Goal: Check status: Check status

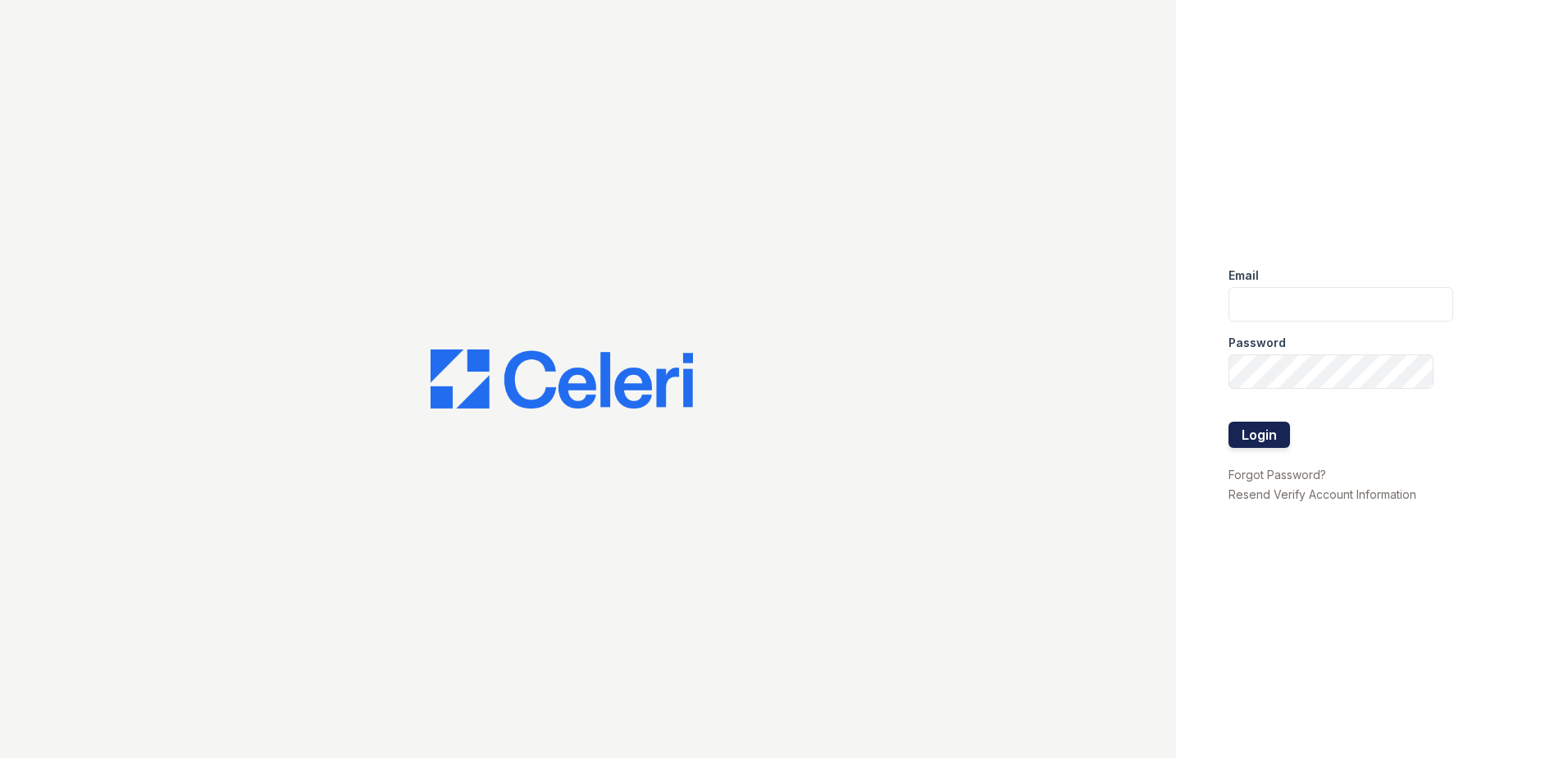
type input "[EMAIL_ADDRESS][DOMAIN_NAME]"
click at [1253, 431] on button "Login" at bounding box center [1259, 434] width 62 height 26
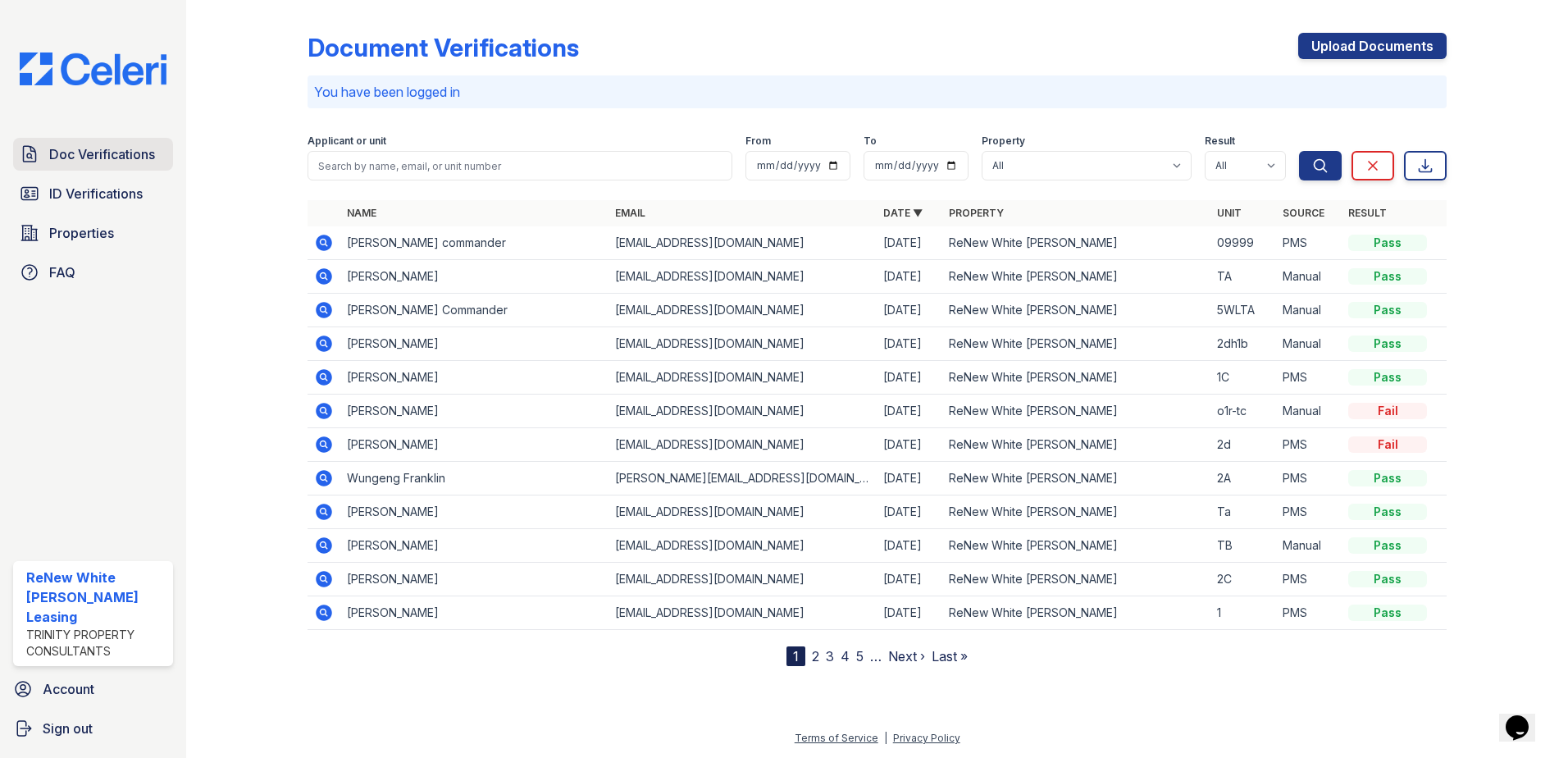
drag, startPoint x: 138, startPoint y: 154, endPoint x: 148, endPoint y: 152, distance: 10.2
click at [138, 154] on span "Doc Verifications" at bounding box center [101, 154] width 106 height 19
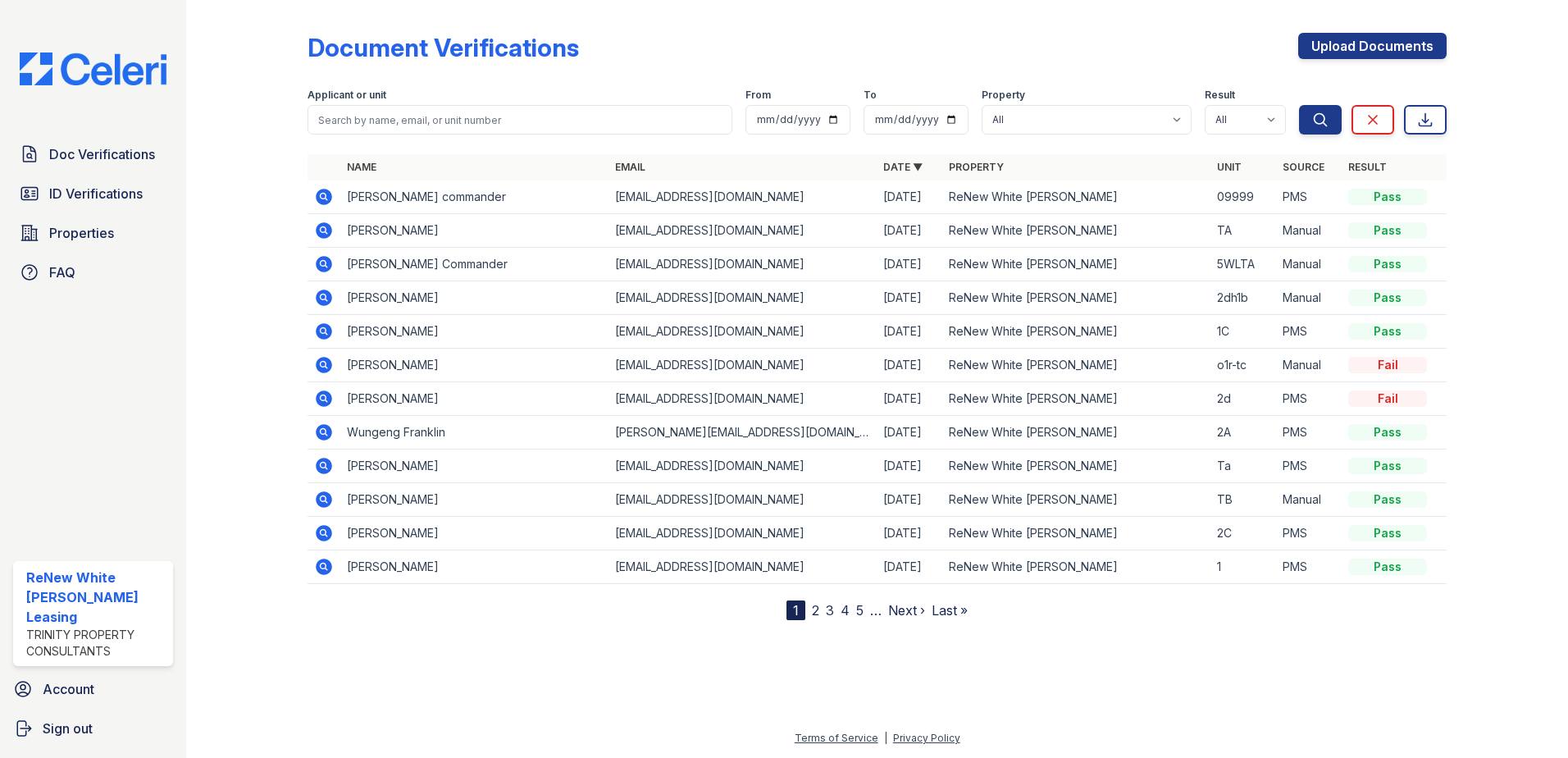
click at [429, 162] on th "Name" at bounding box center [474, 167] width 268 height 26
click at [322, 465] on icon at bounding box center [323, 465] width 4 height 4
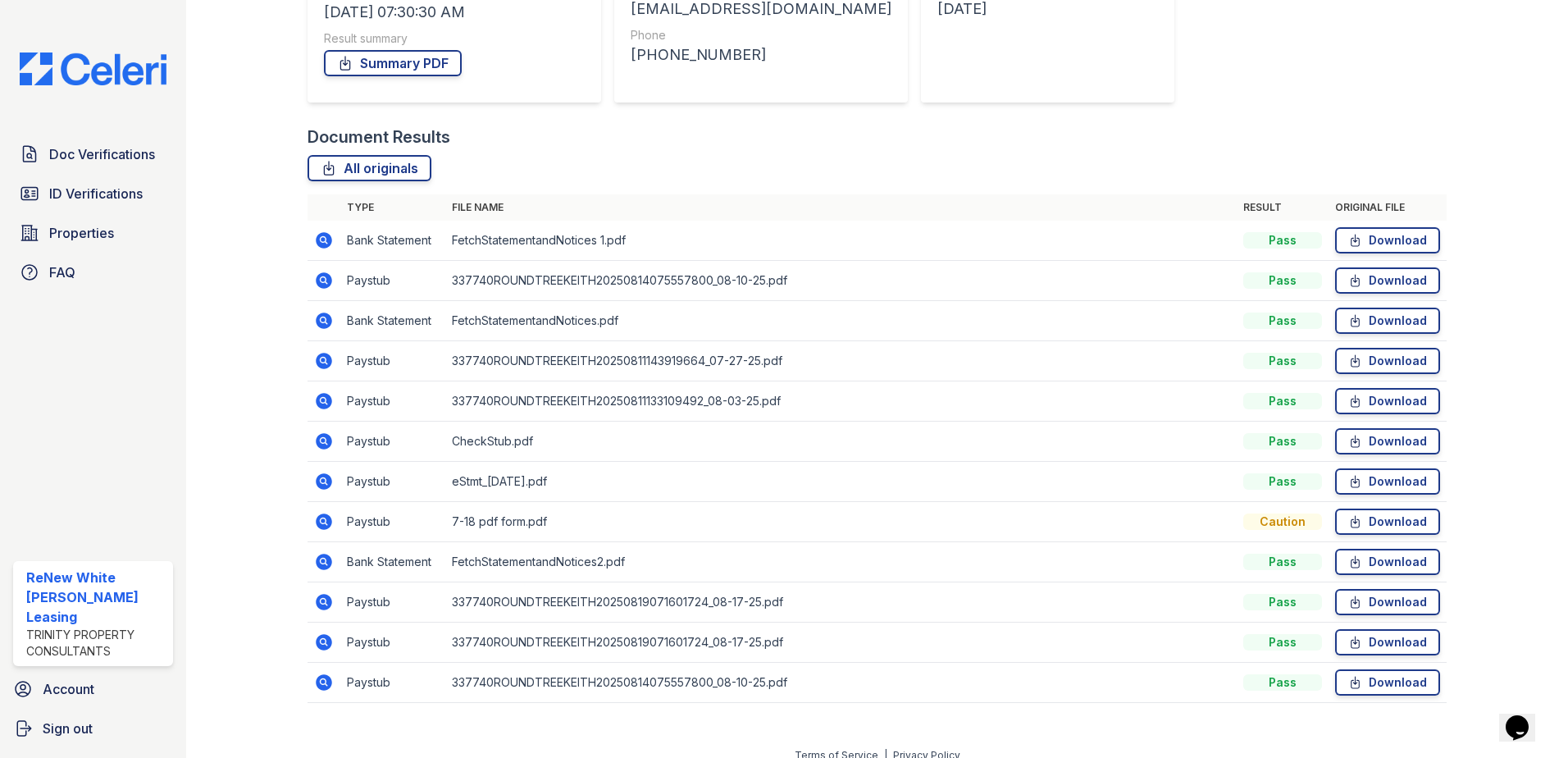
scroll to position [295, 0]
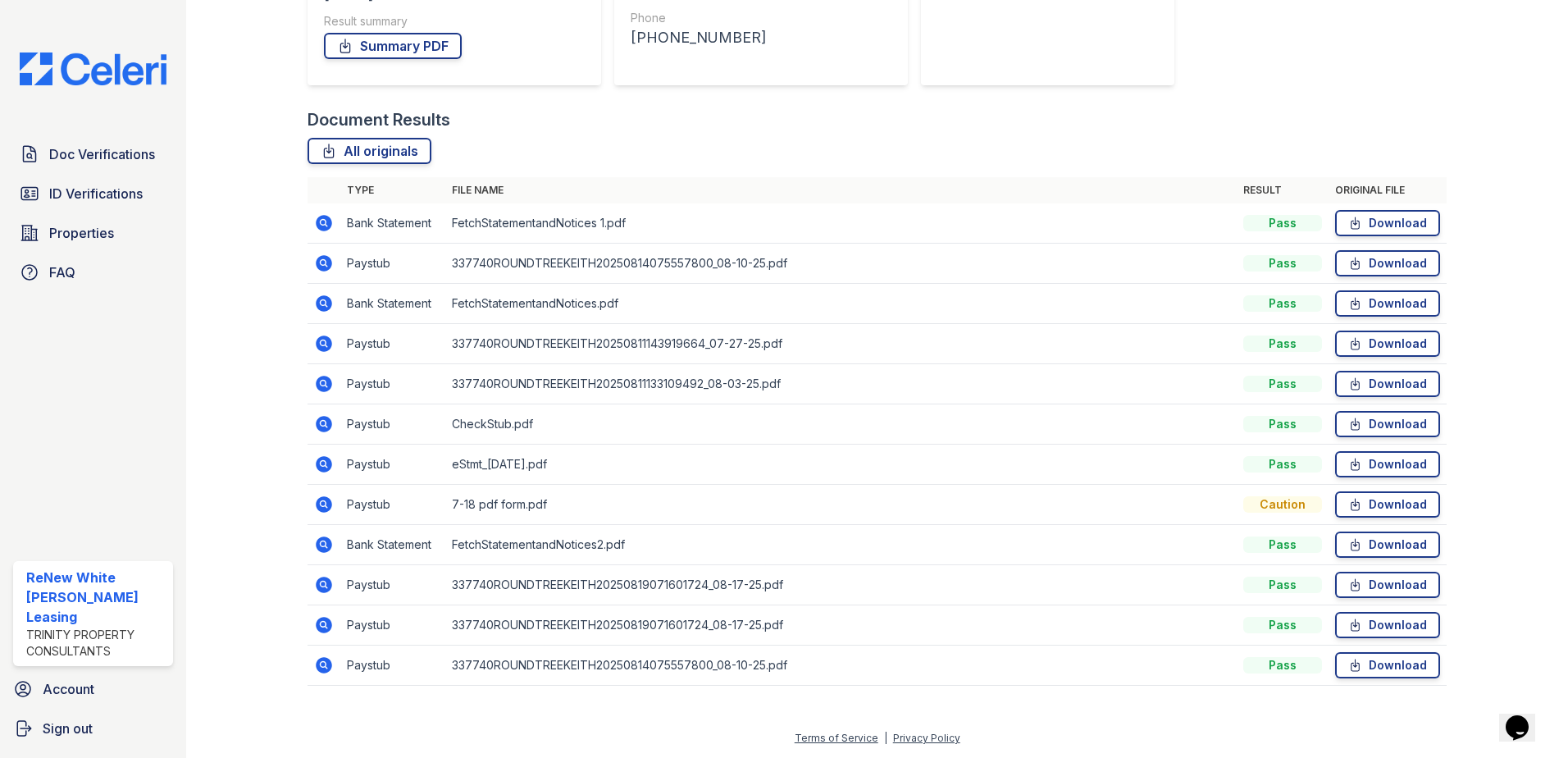
click at [318, 503] on icon at bounding box center [324, 504] width 17 height 17
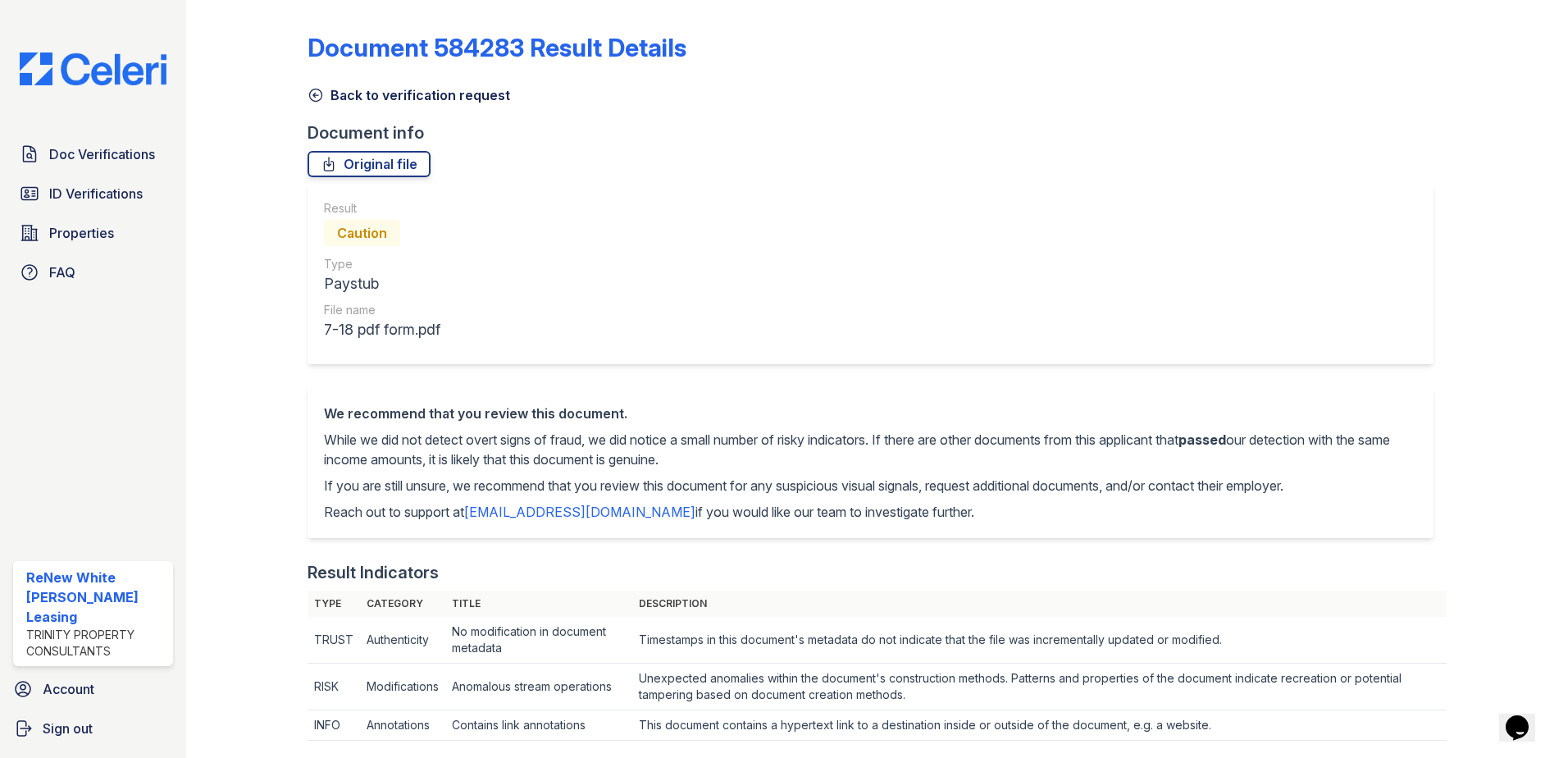
click at [394, 100] on link "Back to verification request" at bounding box center [409, 94] width 203 height 19
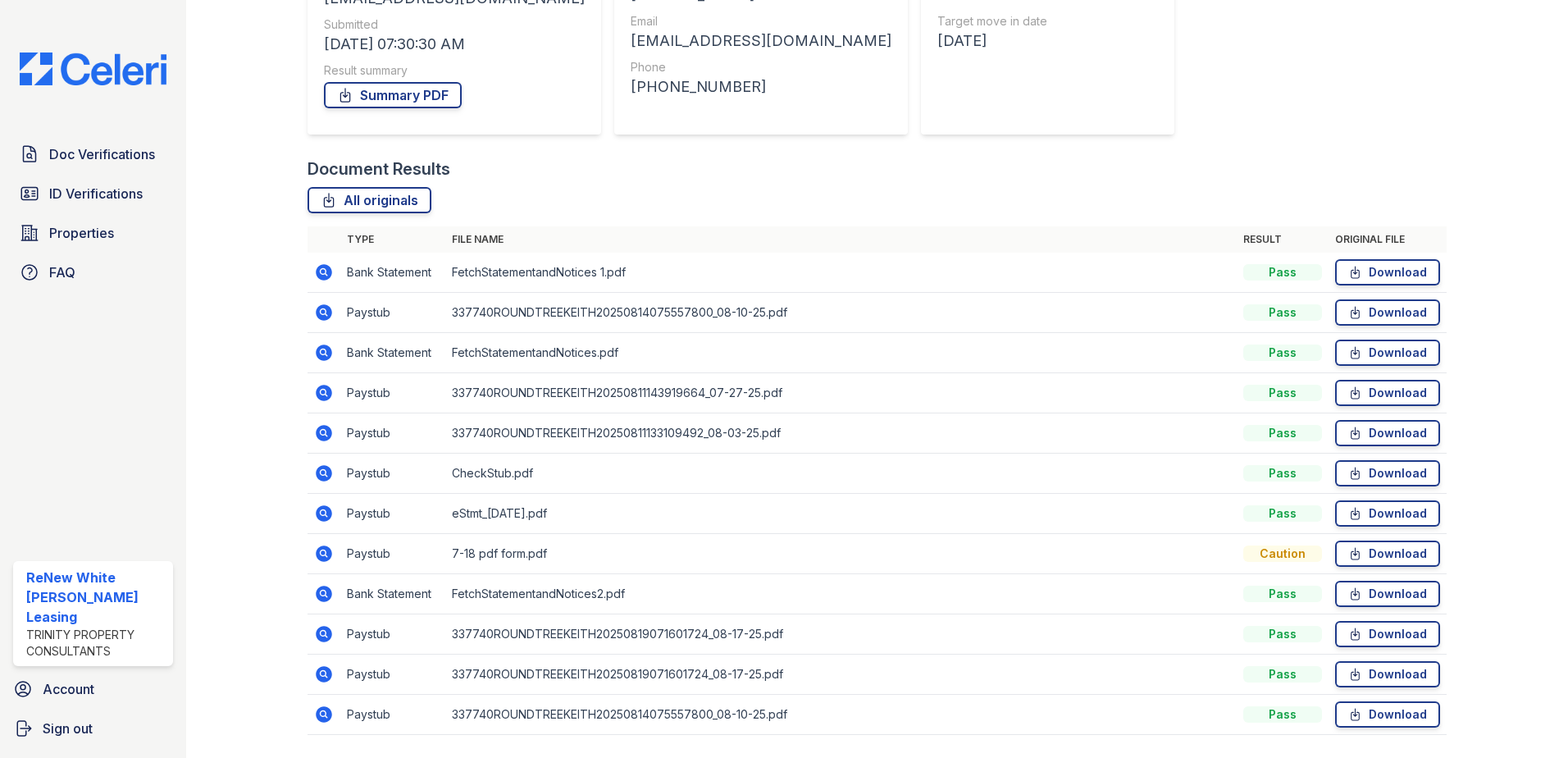
scroll to position [295, 0]
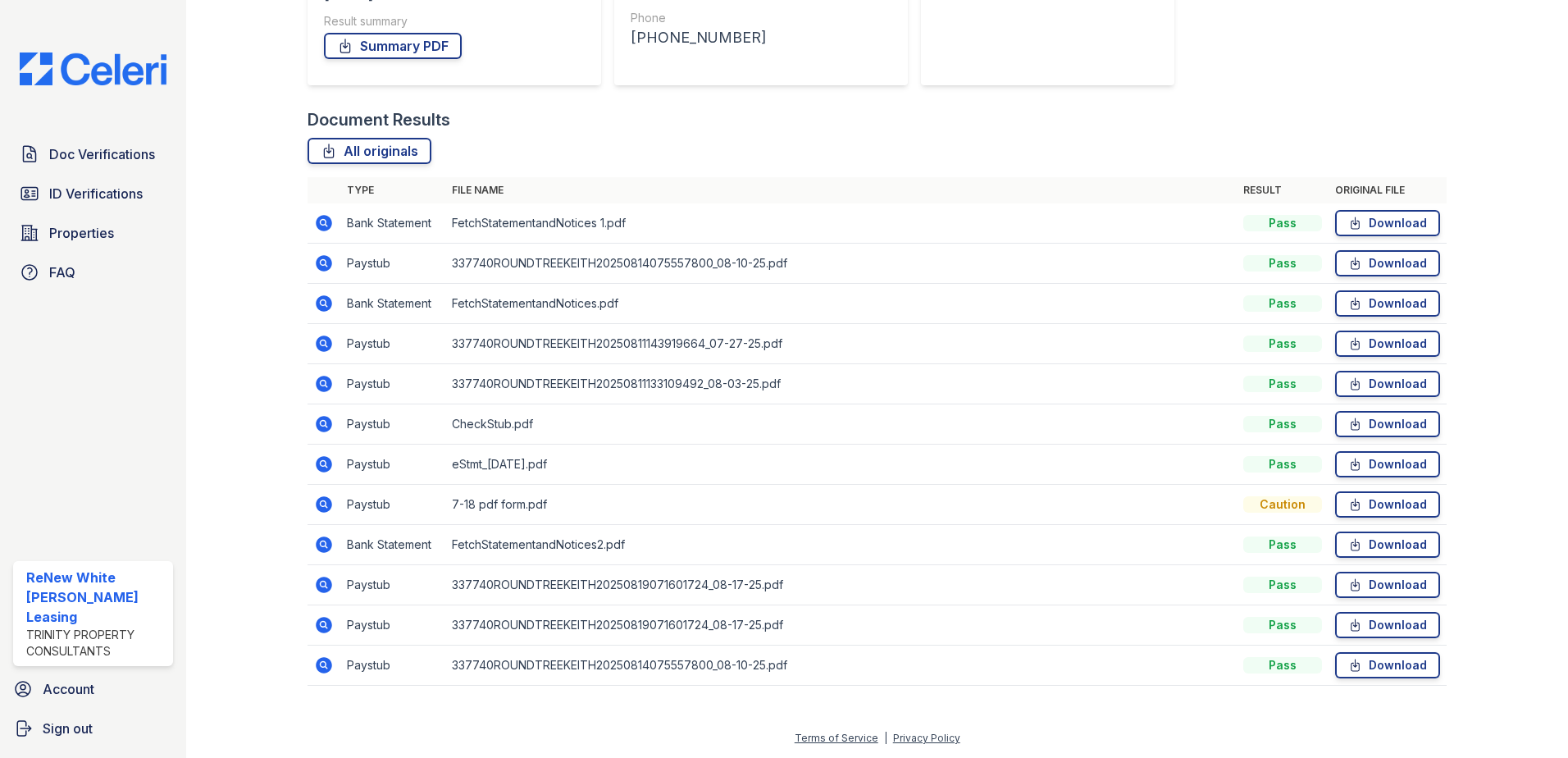
click at [315, 665] on icon at bounding box center [324, 665] width 17 height 17
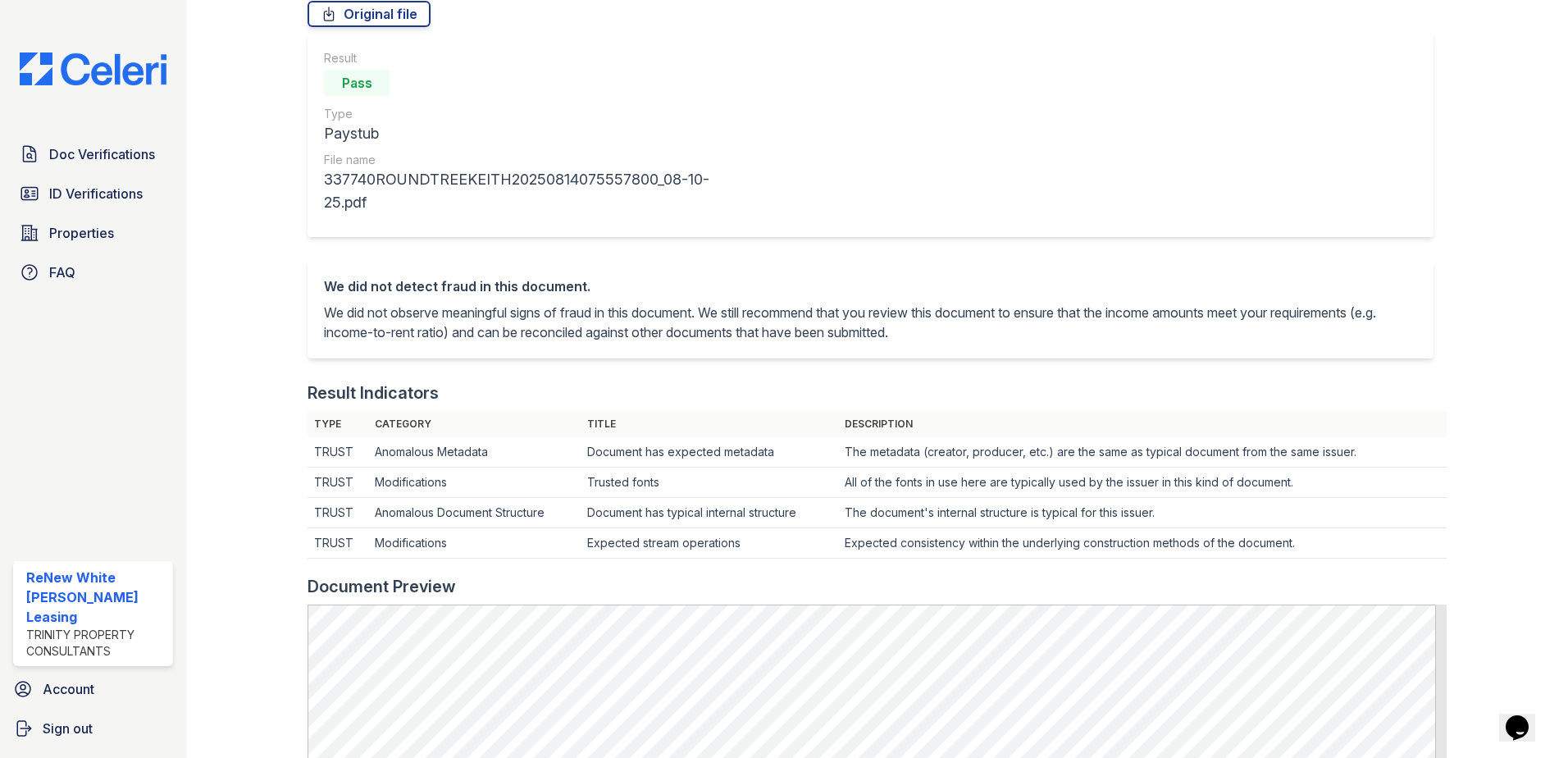
scroll to position [410, 0]
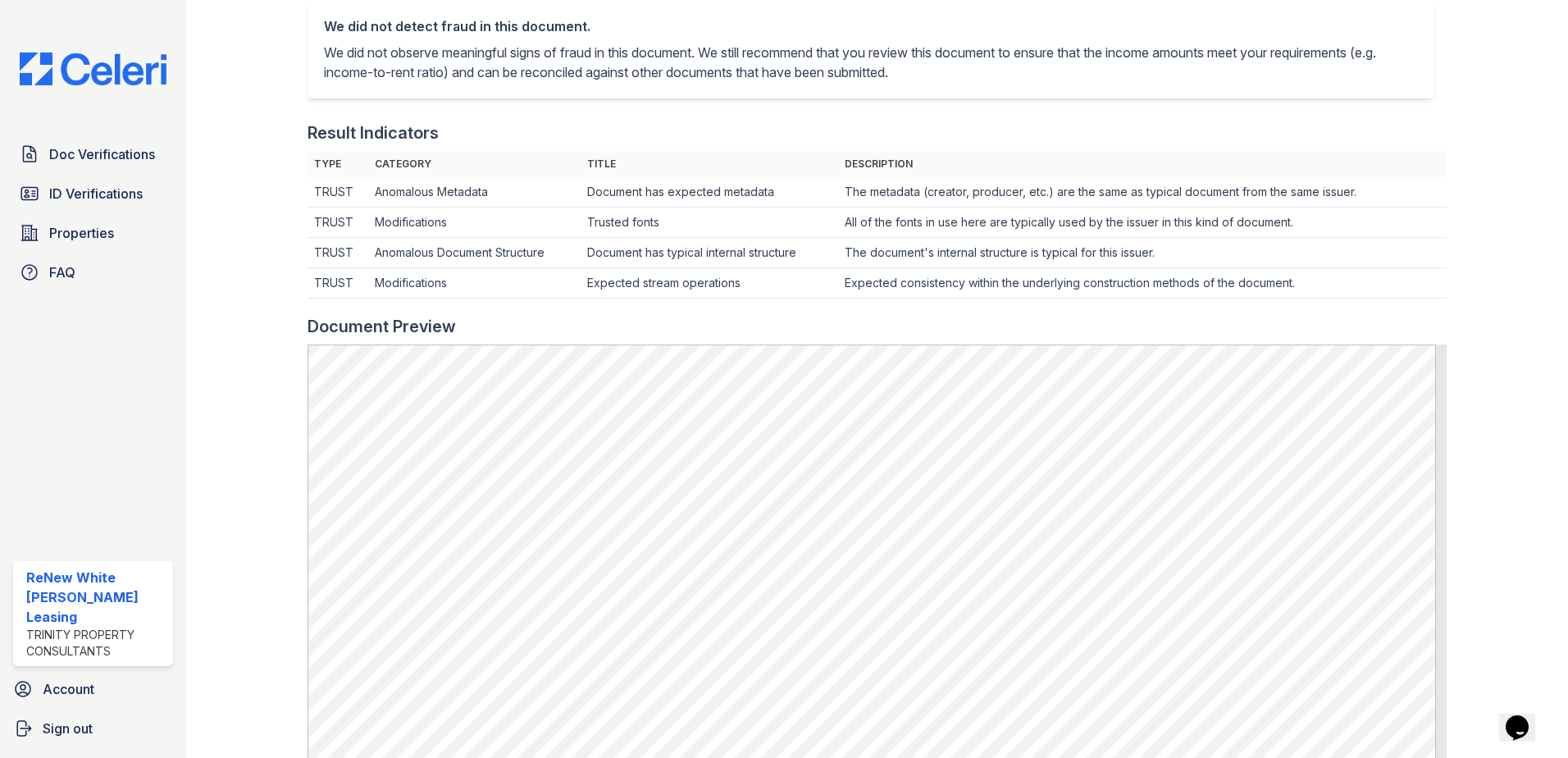
click at [1464, 416] on div at bounding box center [1494, 349] width 95 height 1506
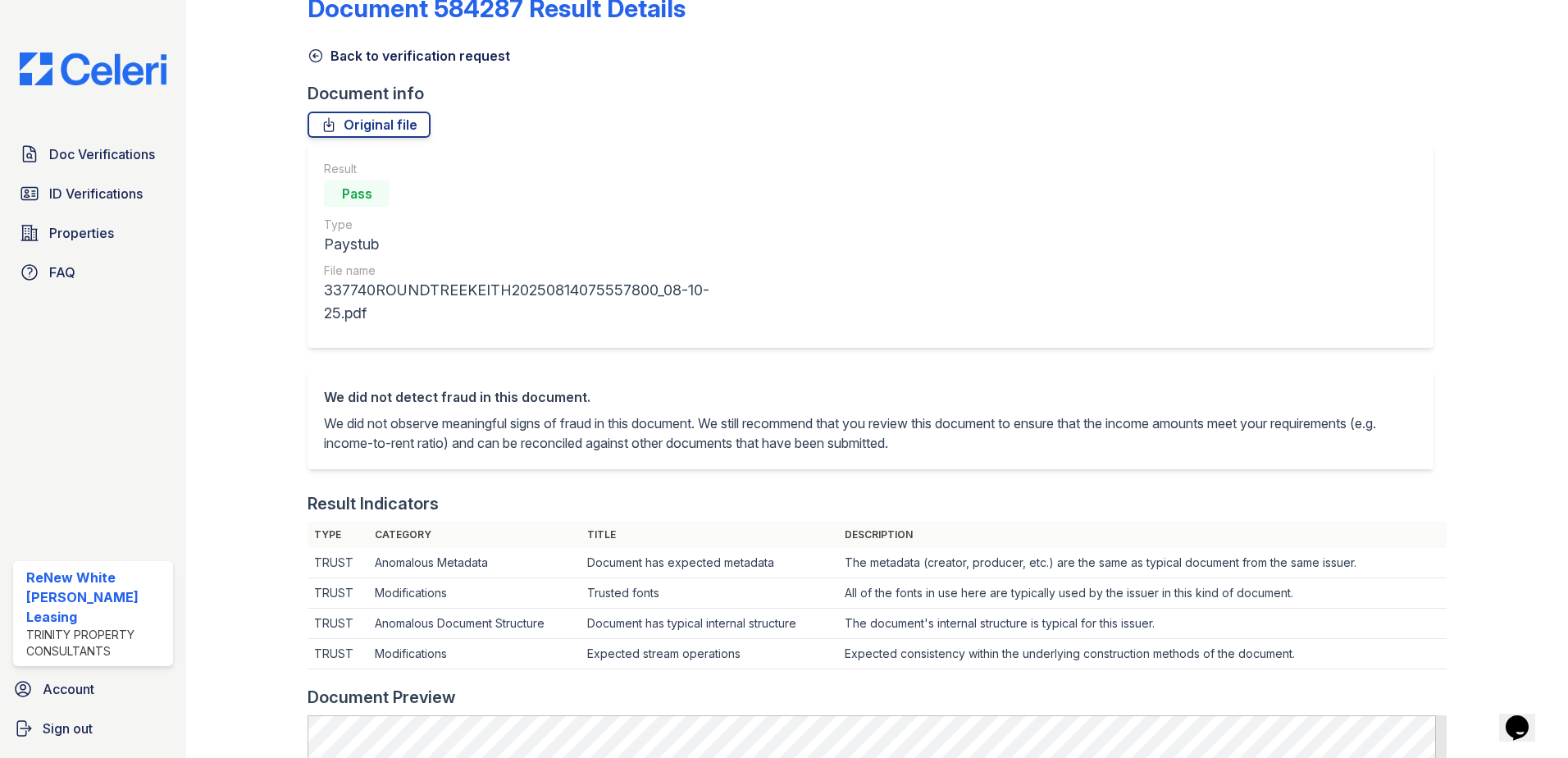
scroll to position [0, 0]
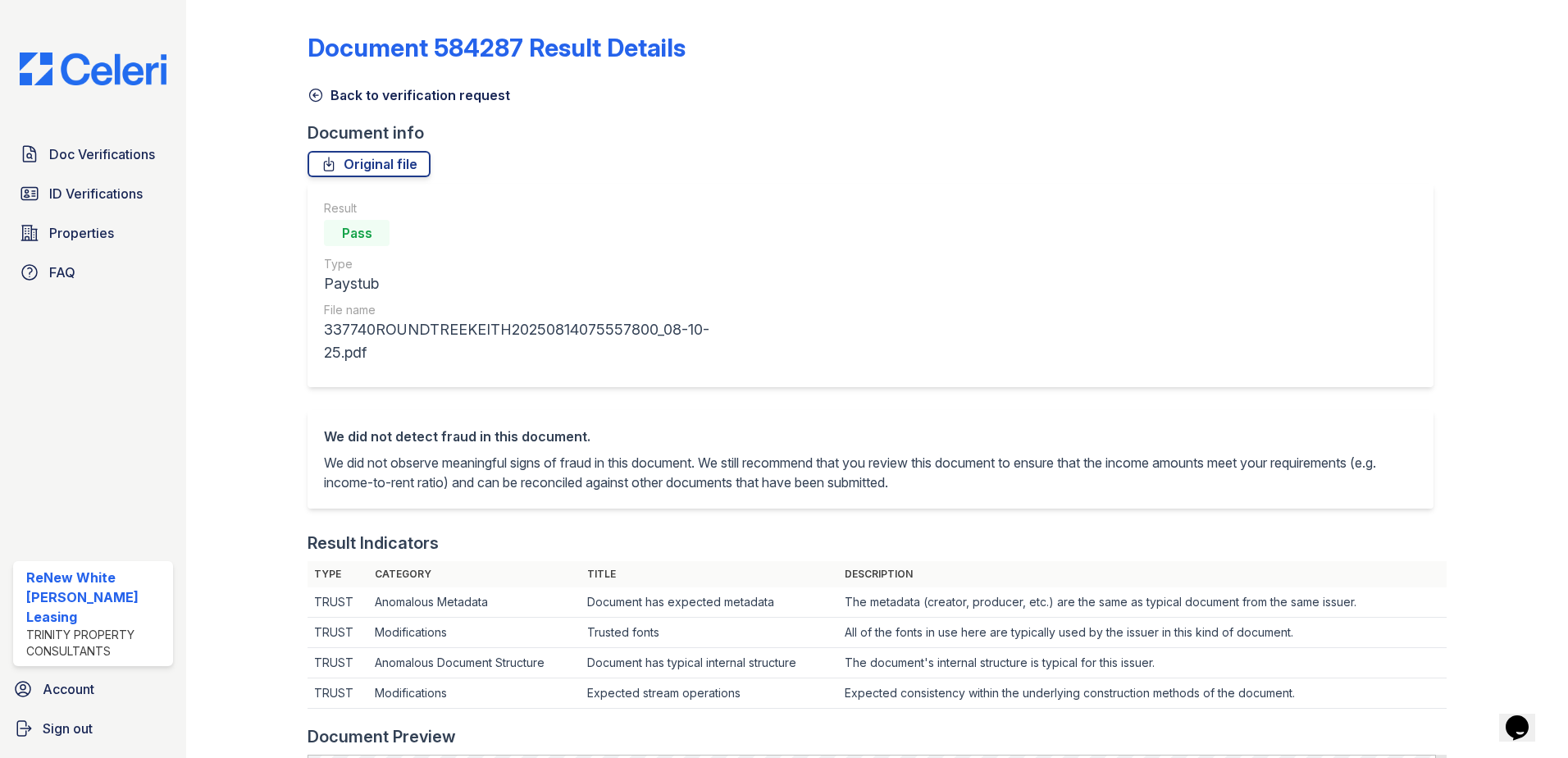
click at [337, 85] on link "Back to verification request" at bounding box center [409, 94] width 203 height 19
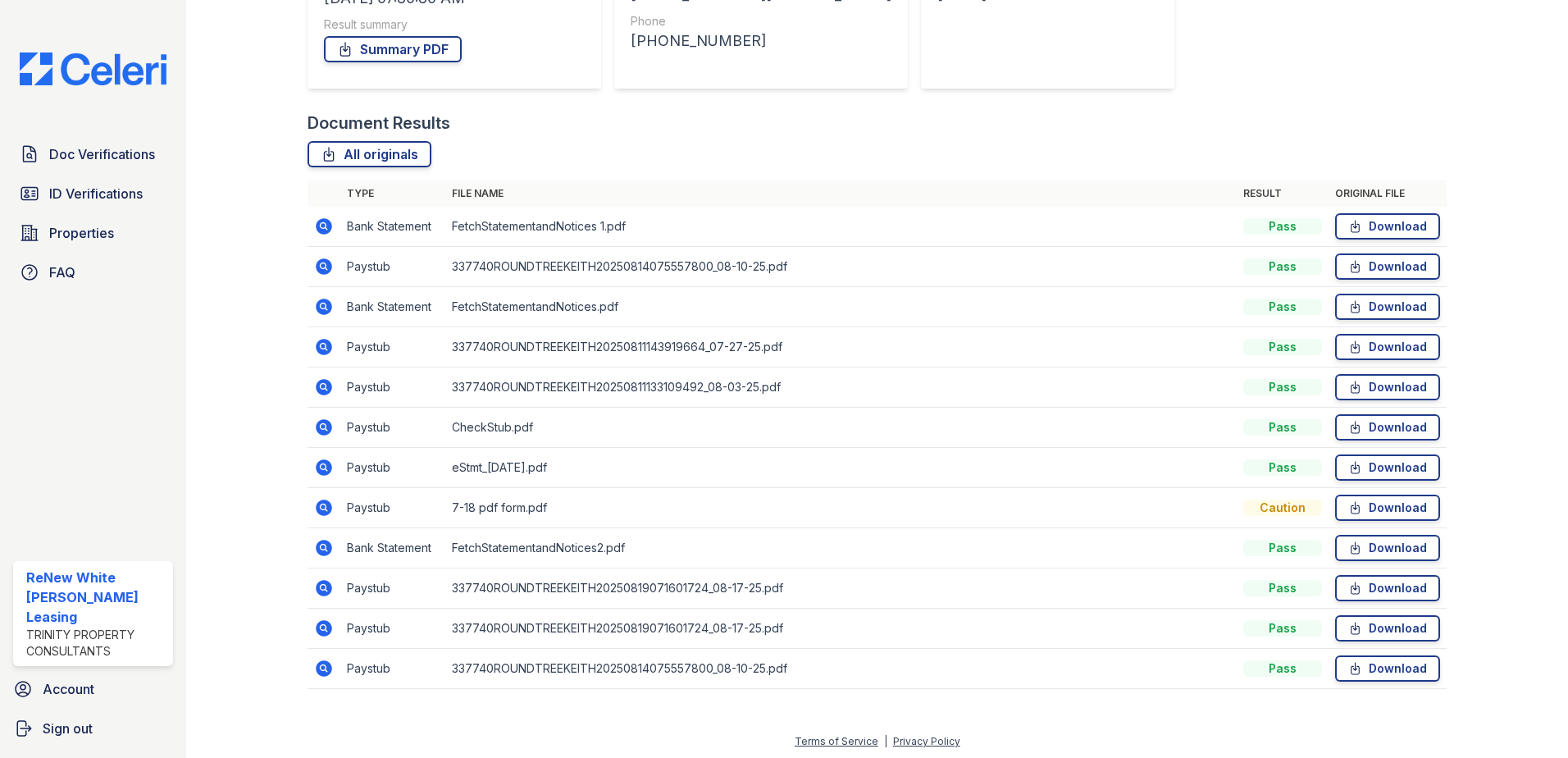
scroll to position [295, 0]
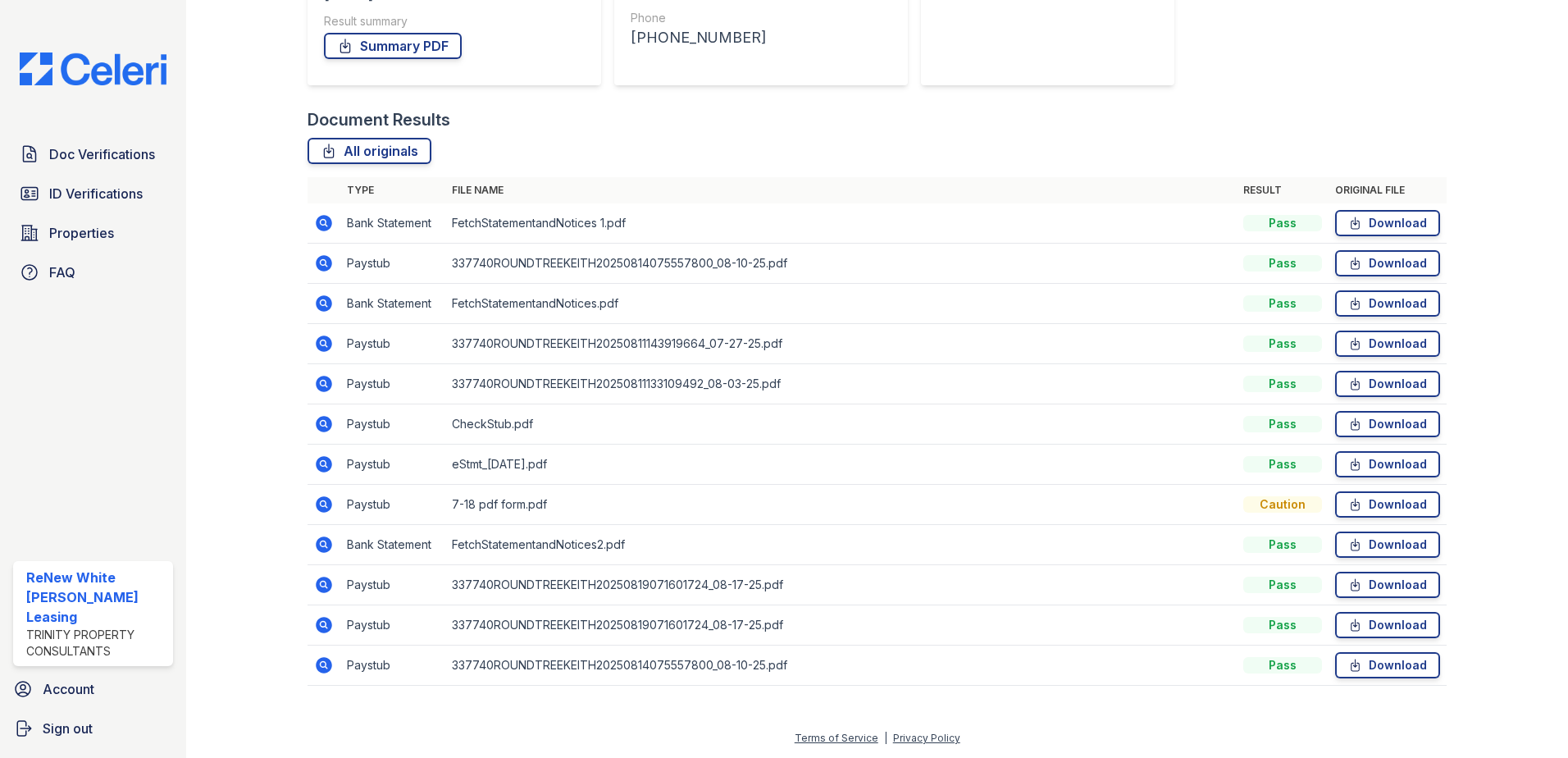
click at [329, 463] on icon at bounding box center [324, 464] width 17 height 17
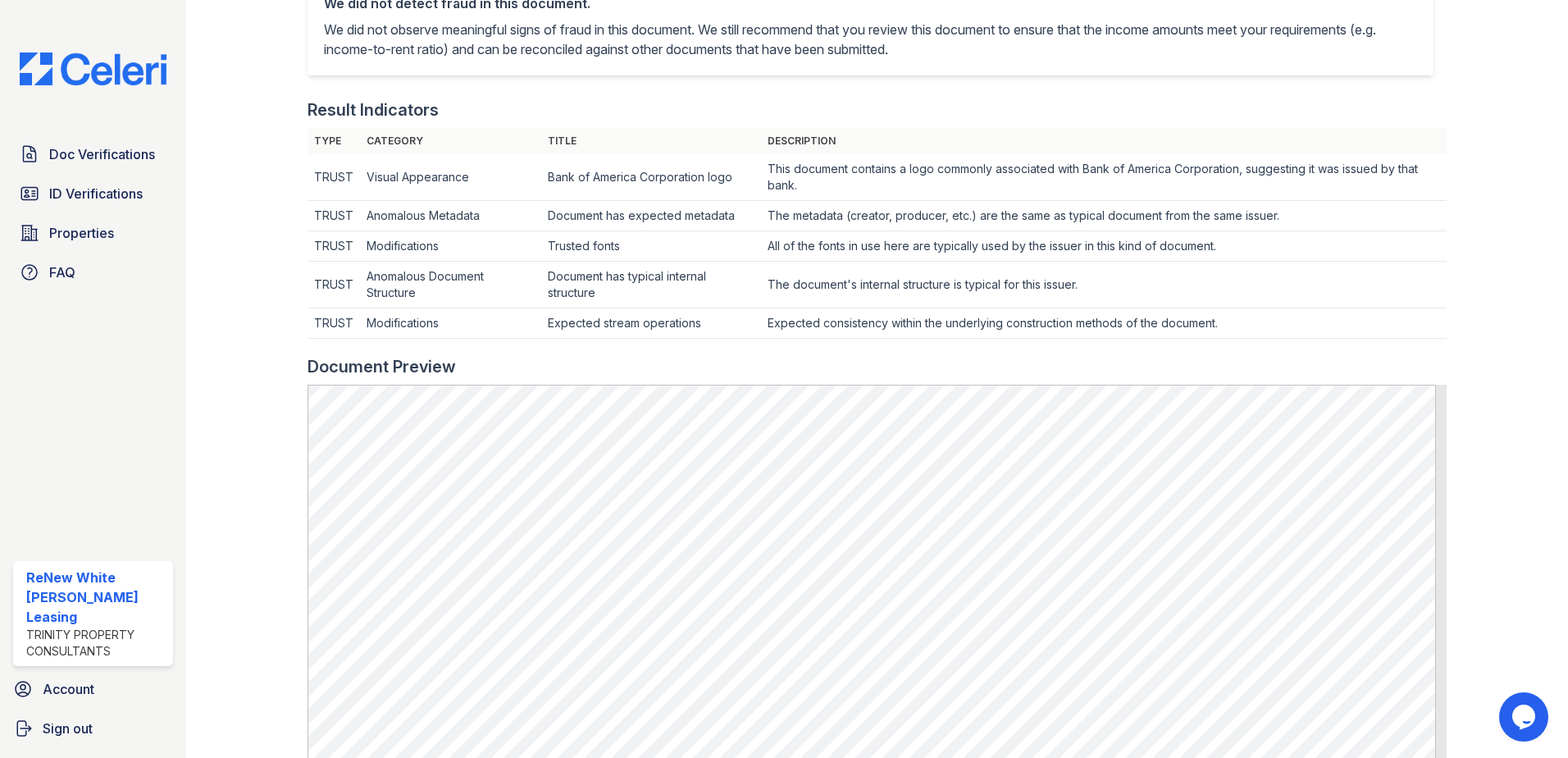
scroll to position [82, 0]
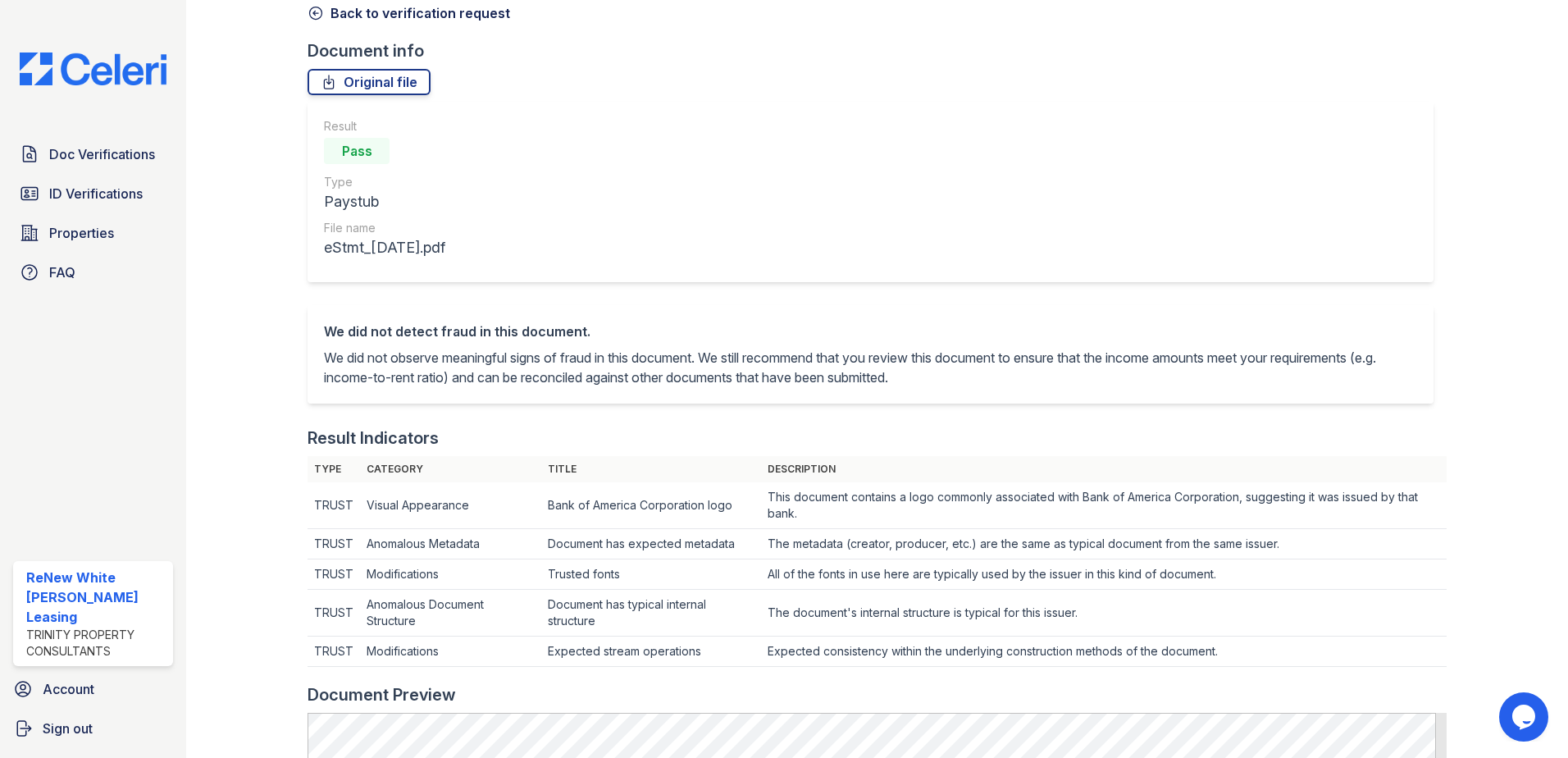
click at [356, 29] on div "Document 584282 Result Details Back to verification request Document info Origi…" at bounding box center [876, 697] width 1139 height 1546
click at [358, 18] on link "Back to verification request" at bounding box center [409, 13] width 203 height 19
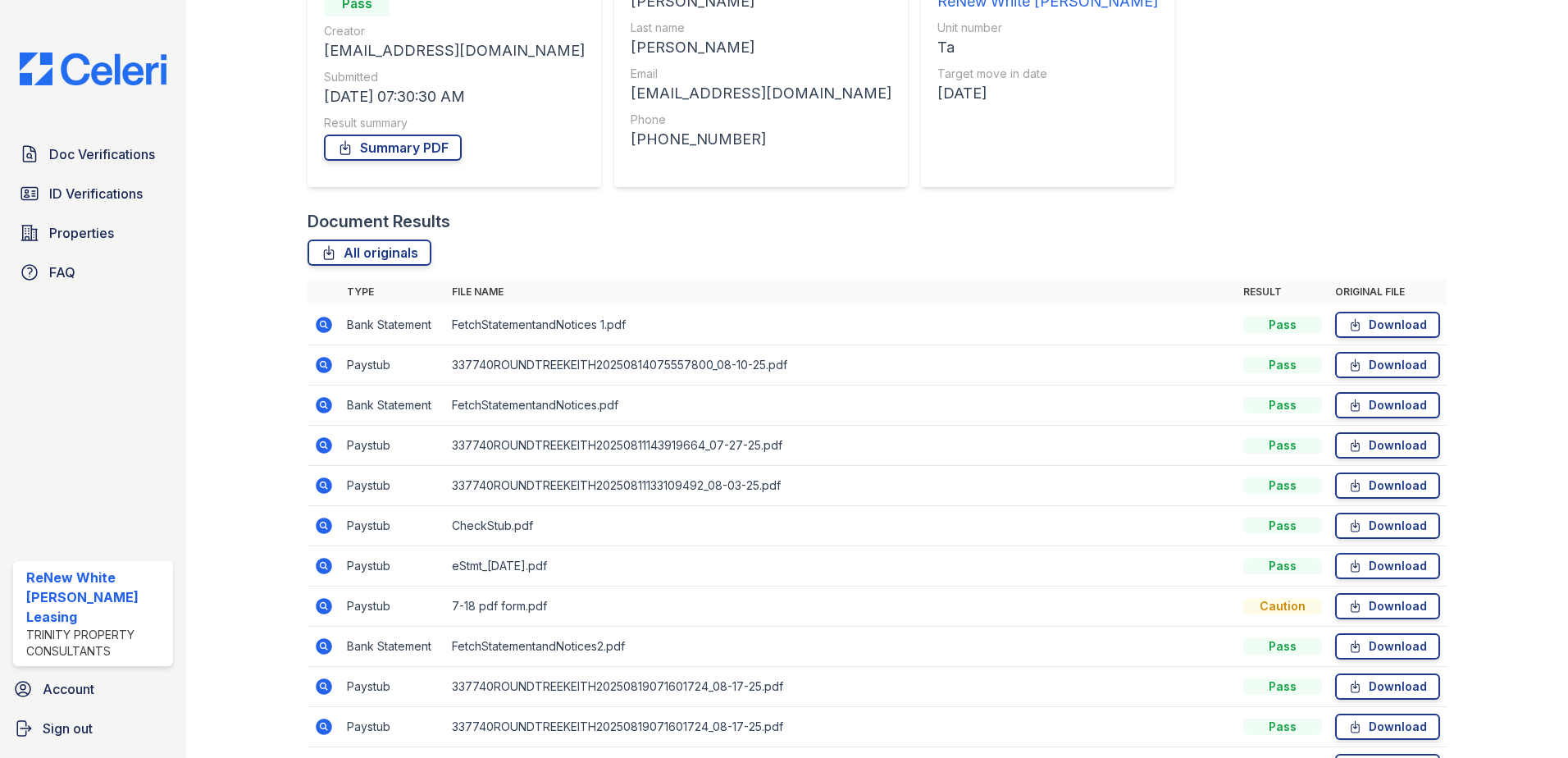
scroll to position [246, 0]
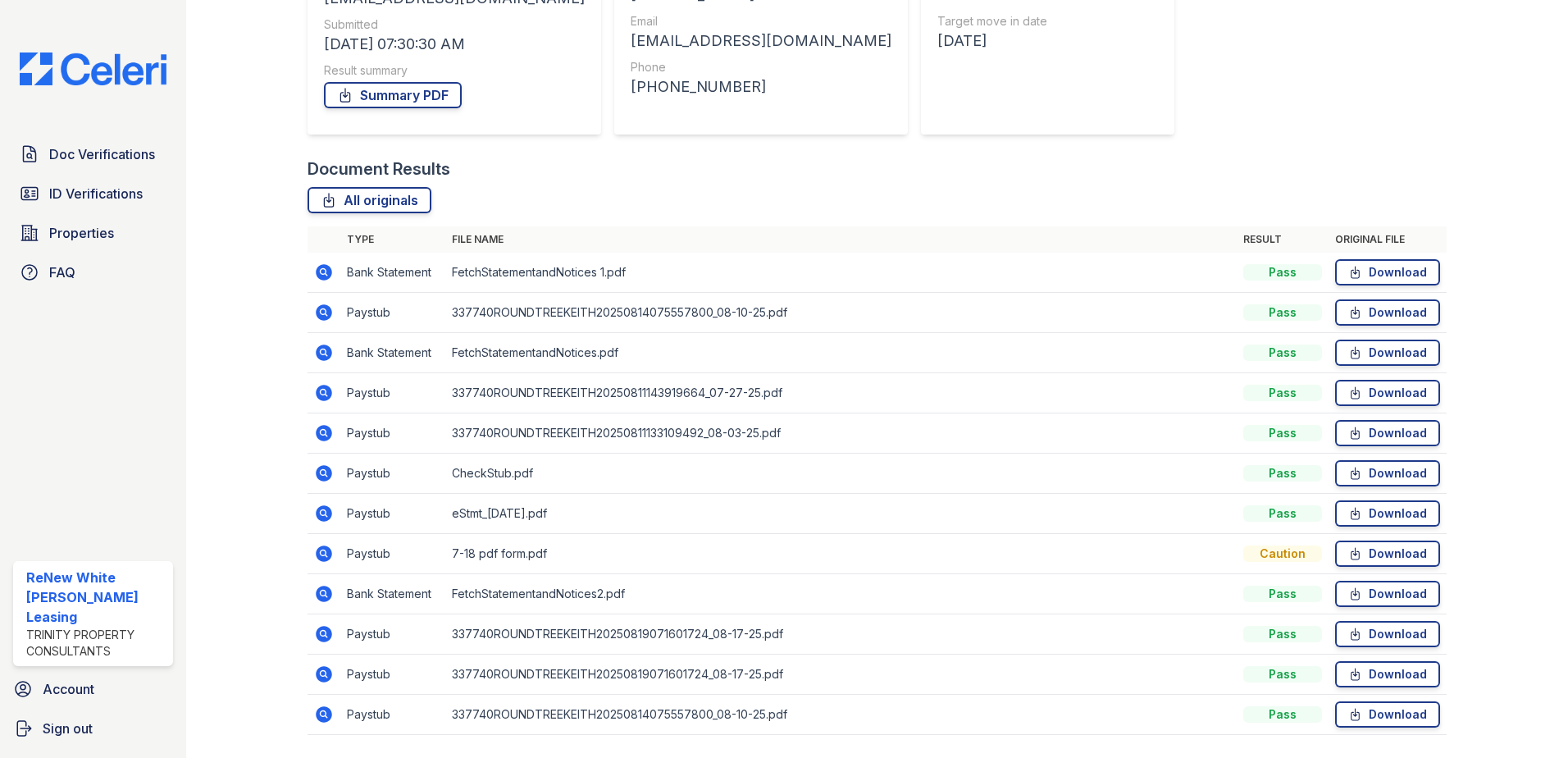
click at [322, 480] on icon at bounding box center [324, 473] width 17 height 17
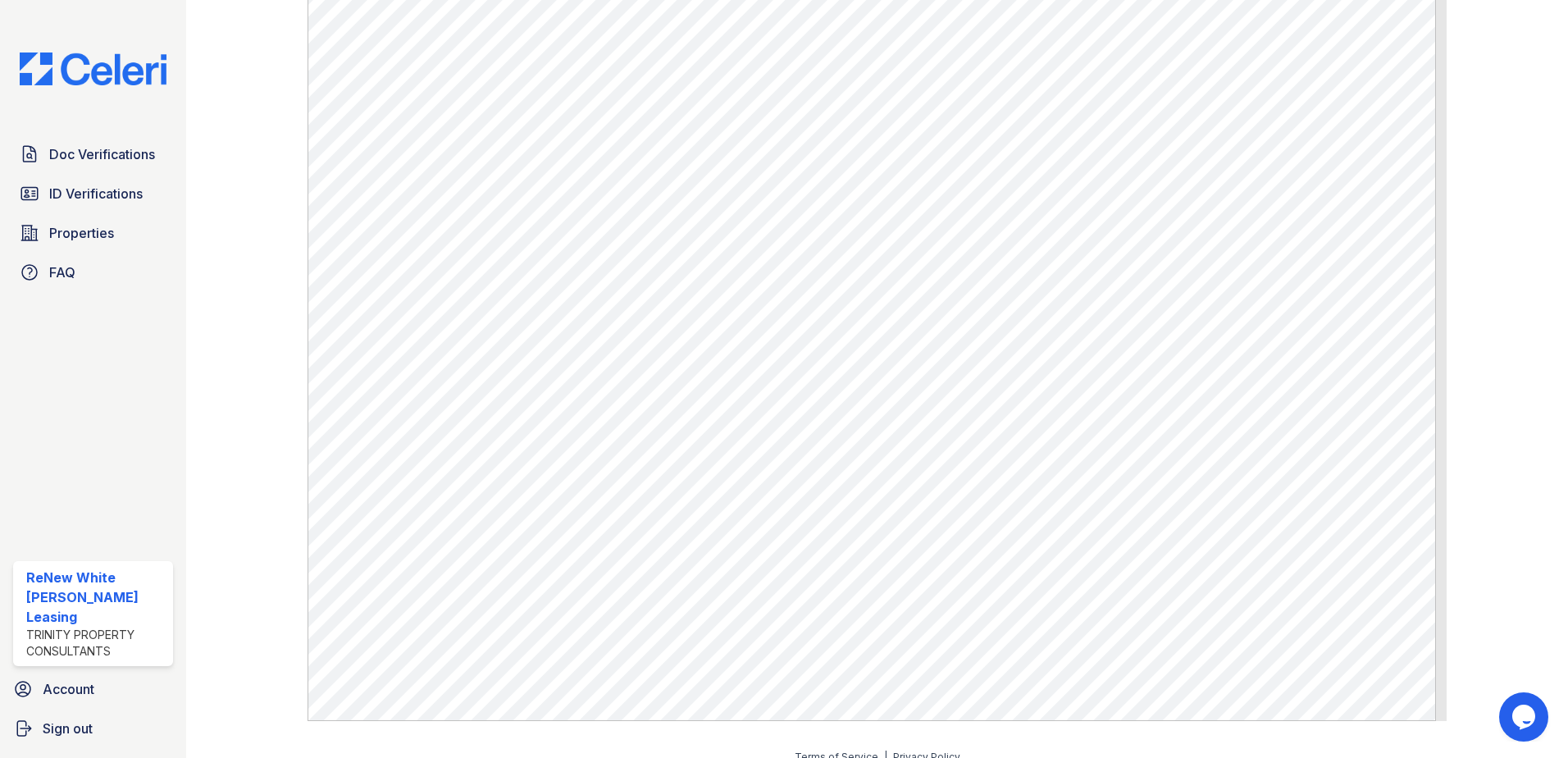
scroll to position [818, 0]
